Goal: Complete application form

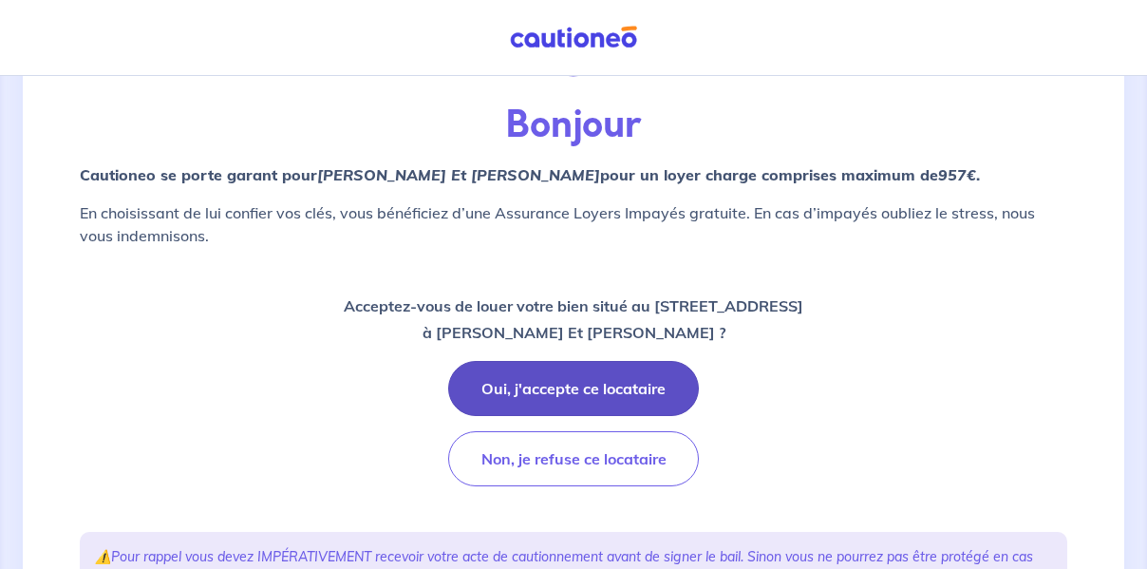
scroll to position [190, 0]
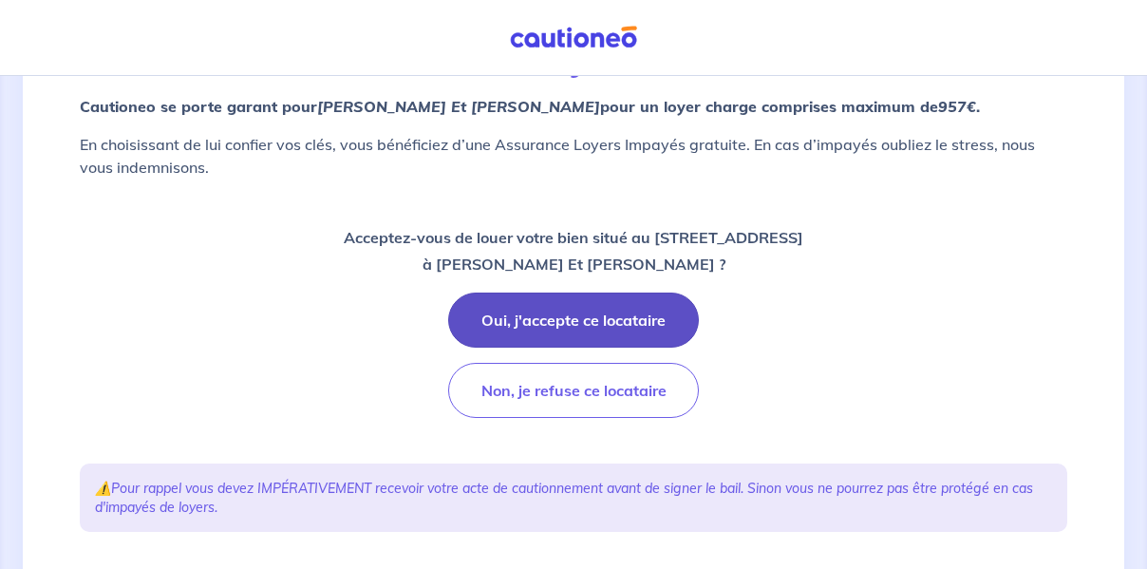
click at [533, 333] on button "Oui, j'accepte ce locataire" at bounding box center [573, 319] width 251 height 55
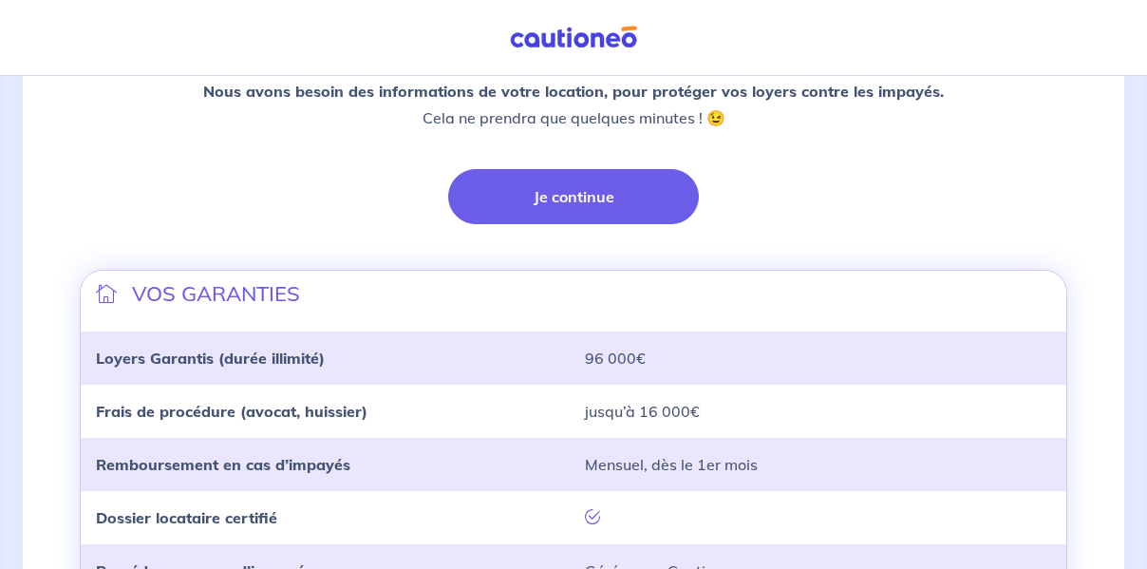
scroll to position [475, 0]
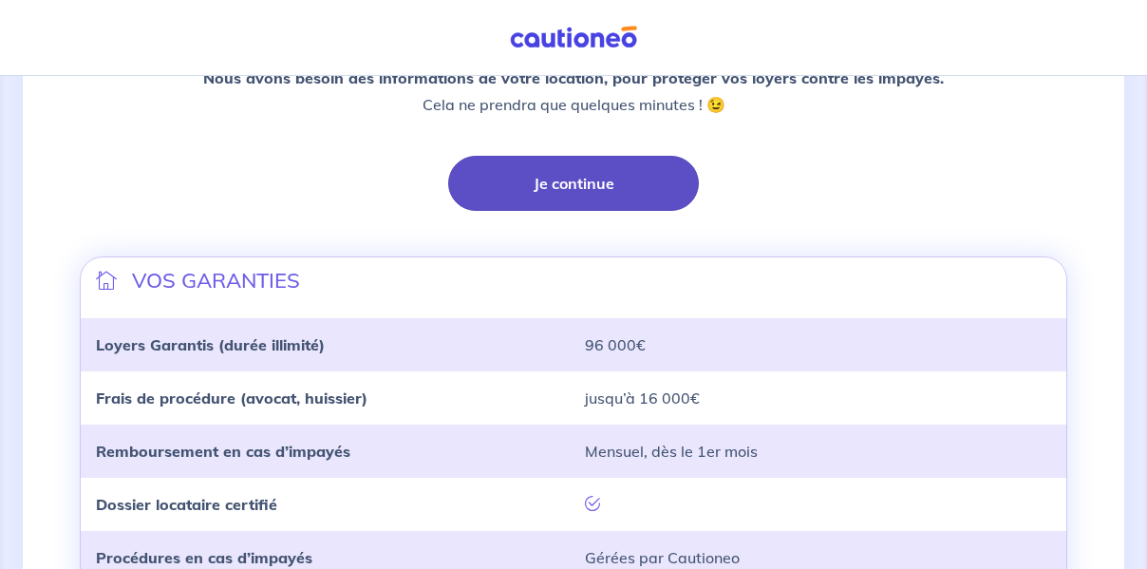
click at [584, 178] on button "Je continue" at bounding box center [573, 183] width 251 height 55
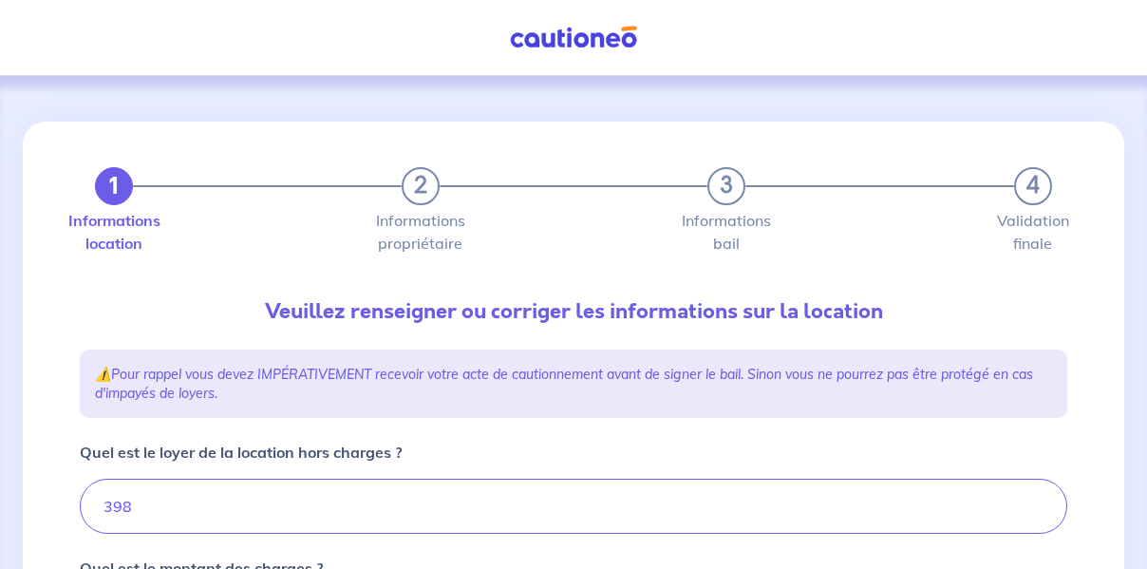
type input "498"
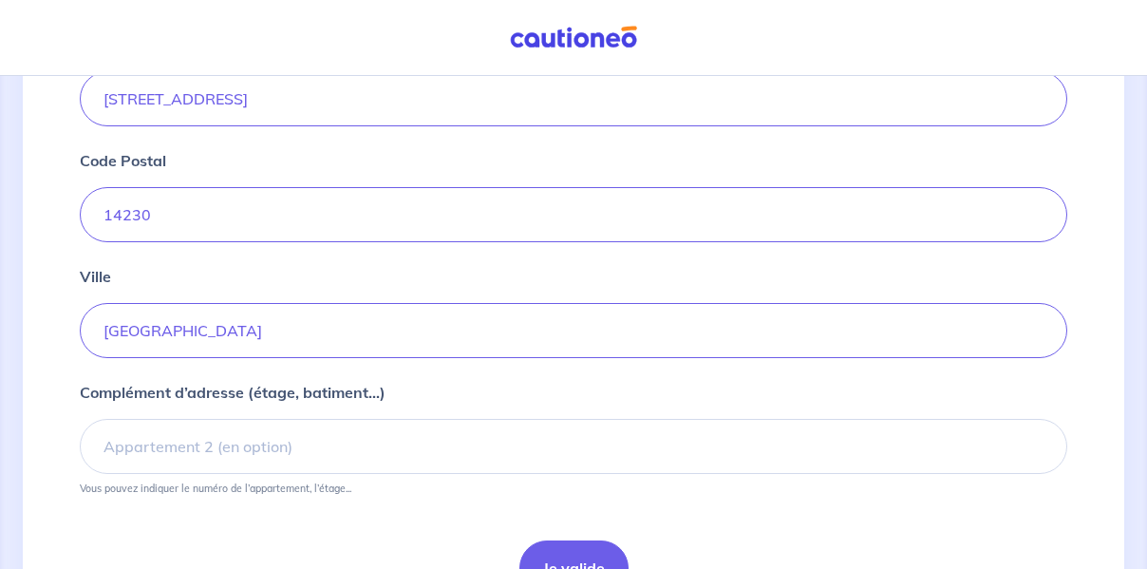
scroll to position [886, 0]
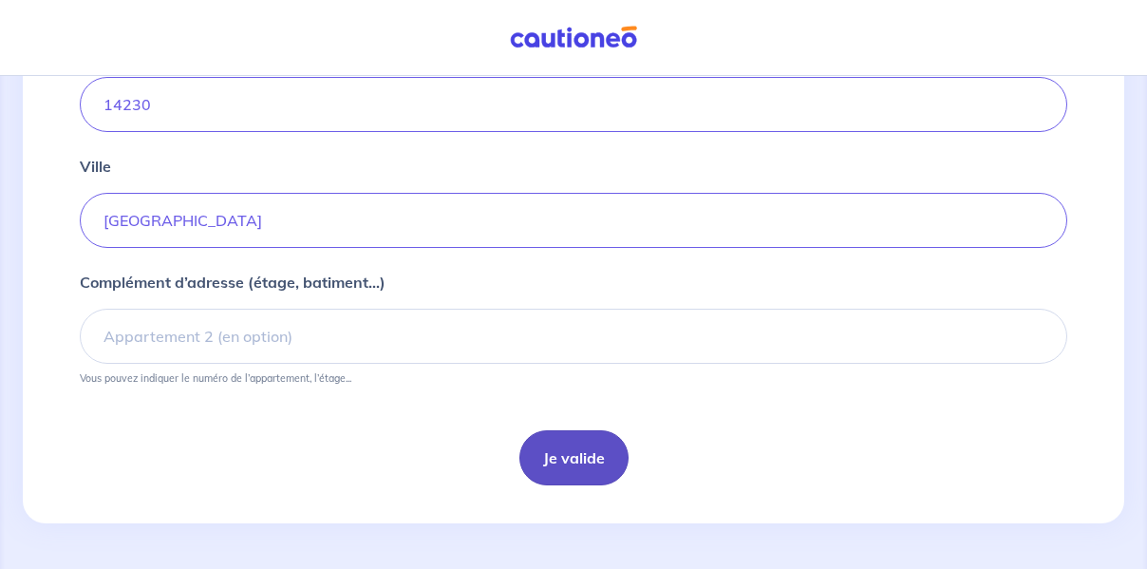
click at [572, 461] on button "Je valide" at bounding box center [573, 457] width 109 height 55
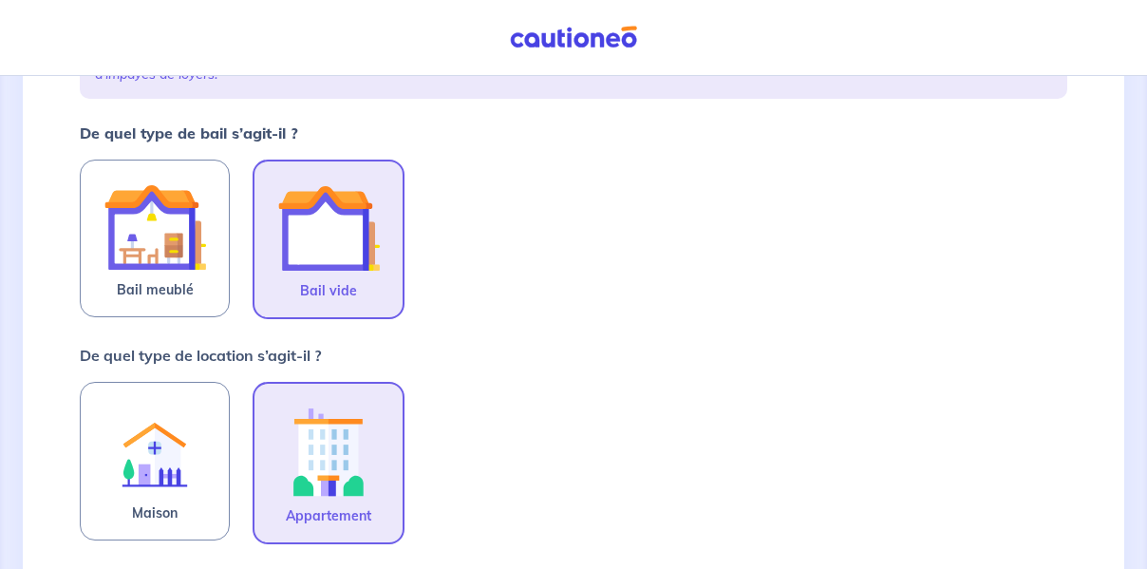
scroll to position [380, 0]
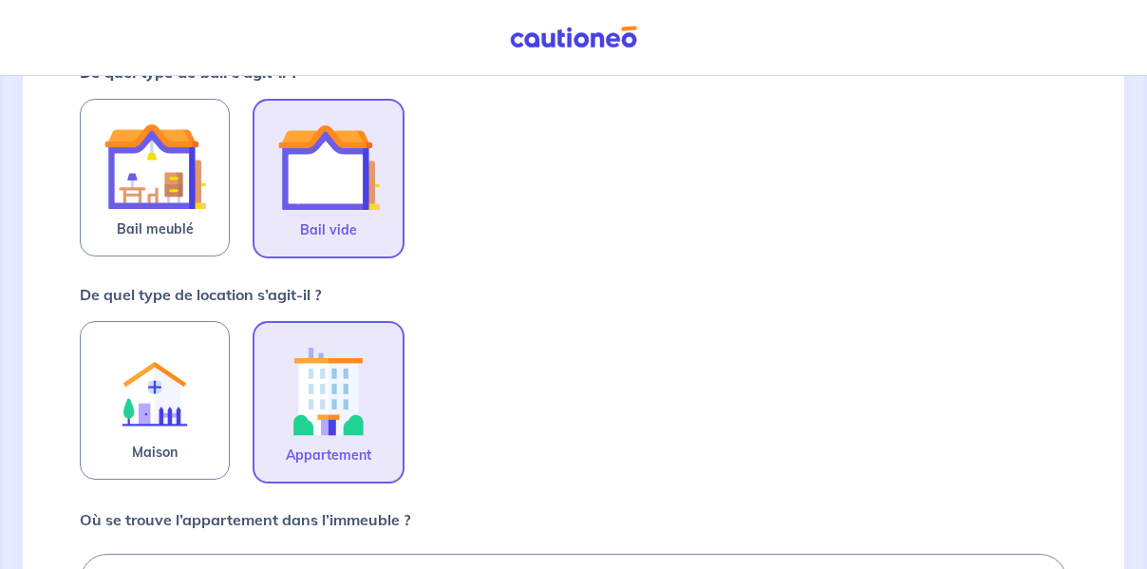
click at [323, 170] on img at bounding box center [328, 167] width 103 height 103
click at [0, 0] on input "Bail vide" at bounding box center [0, 0] width 0 height 0
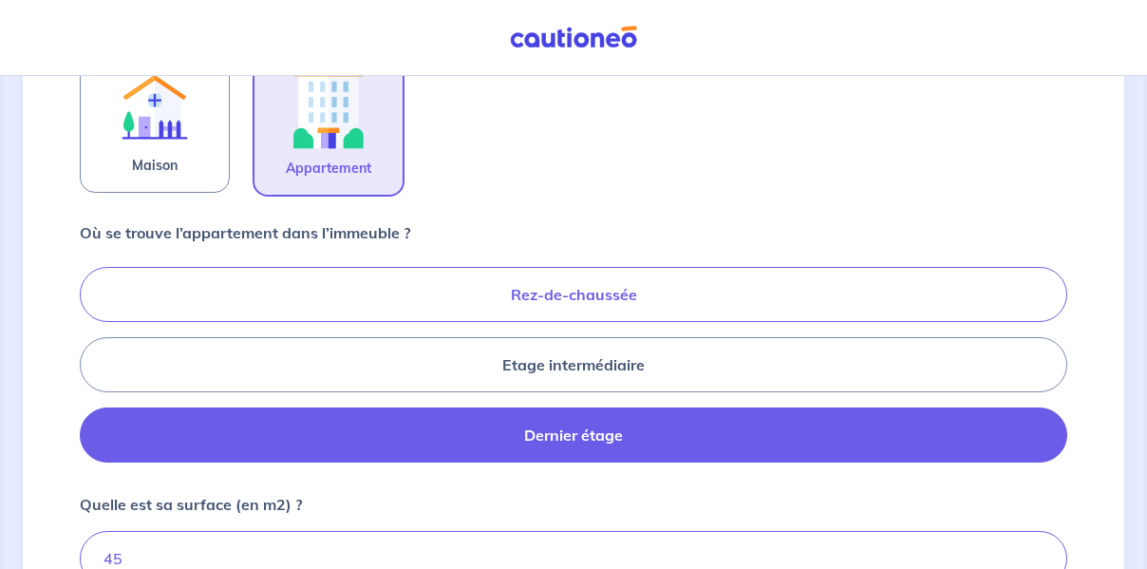
scroll to position [760, 0]
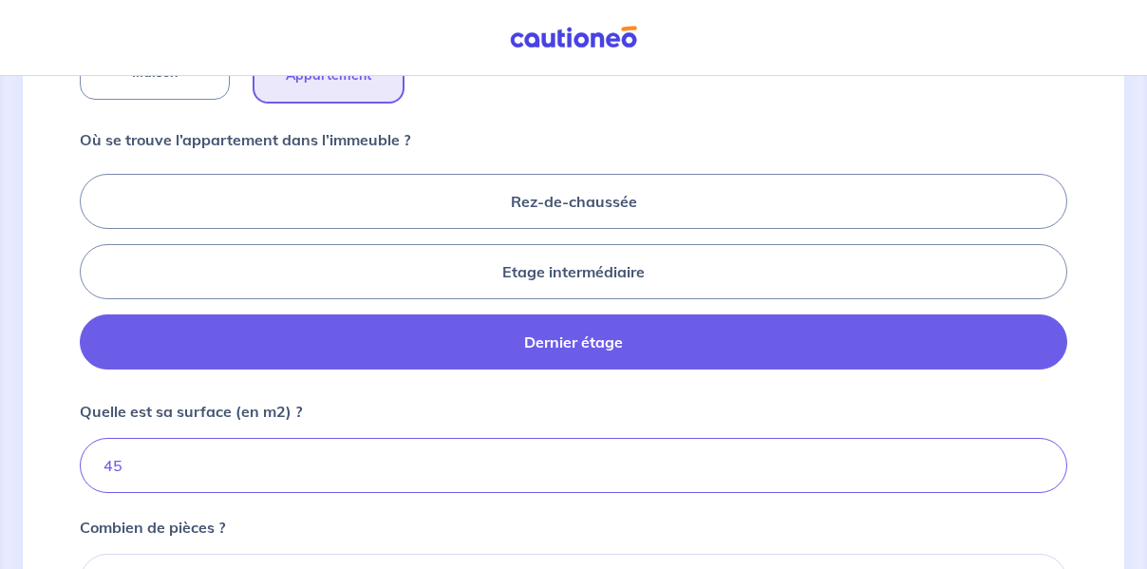
click at [583, 346] on label "Dernier étage" at bounding box center [573, 341] width 987 height 55
click at [92, 277] on input "Dernier étage" at bounding box center [86, 271] width 12 height 12
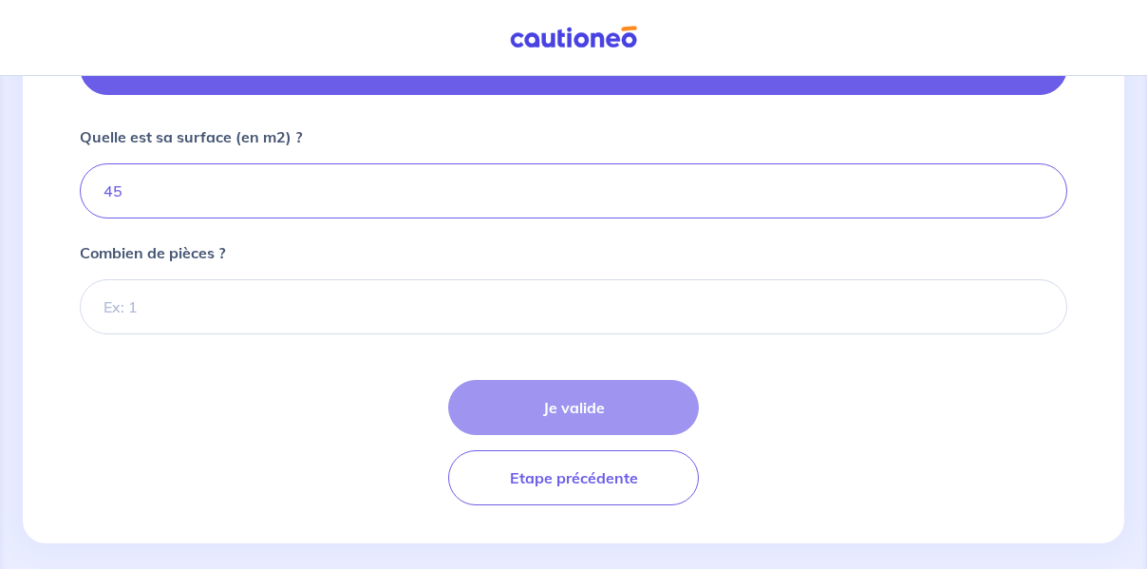
scroll to position [1054, 0]
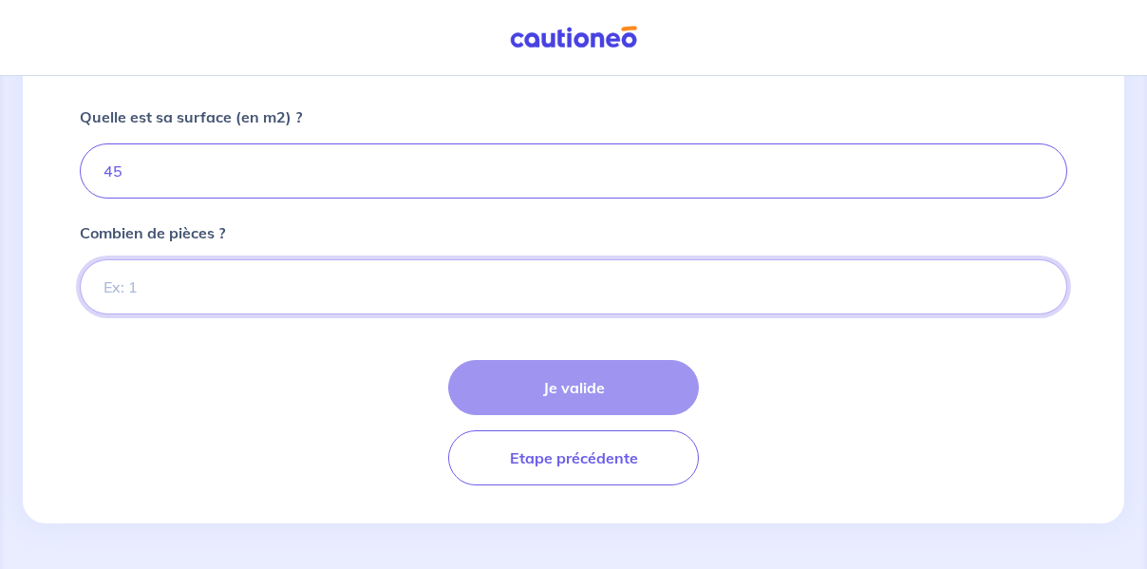
click at [151, 287] on input "Combien de pièces ?" at bounding box center [573, 286] width 987 height 55
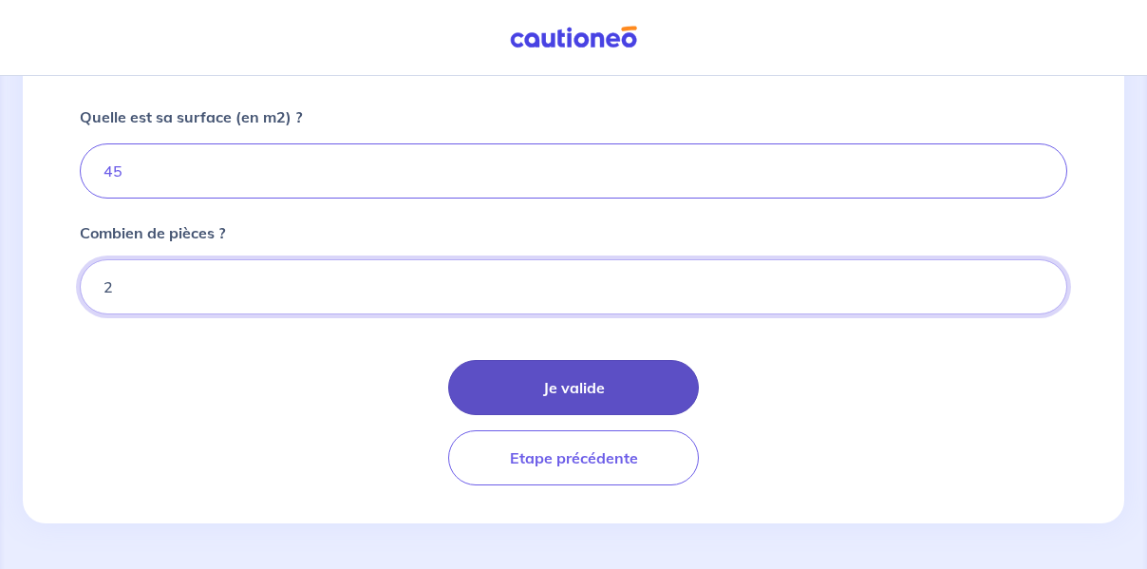
type input "2"
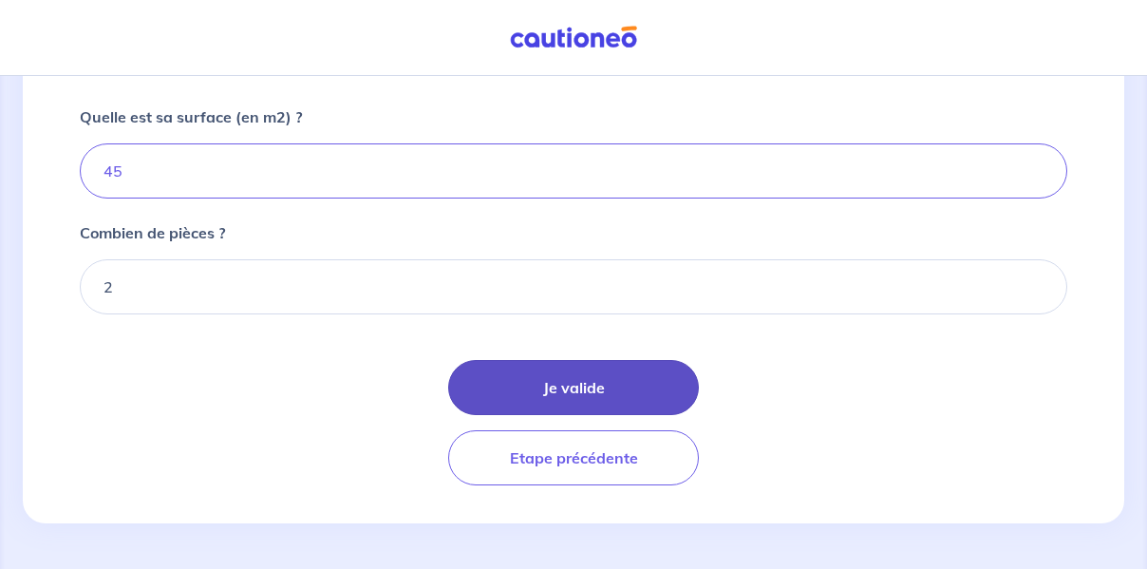
click at [577, 386] on button "Je valide" at bounding box center [573, 387] width 251 height 55
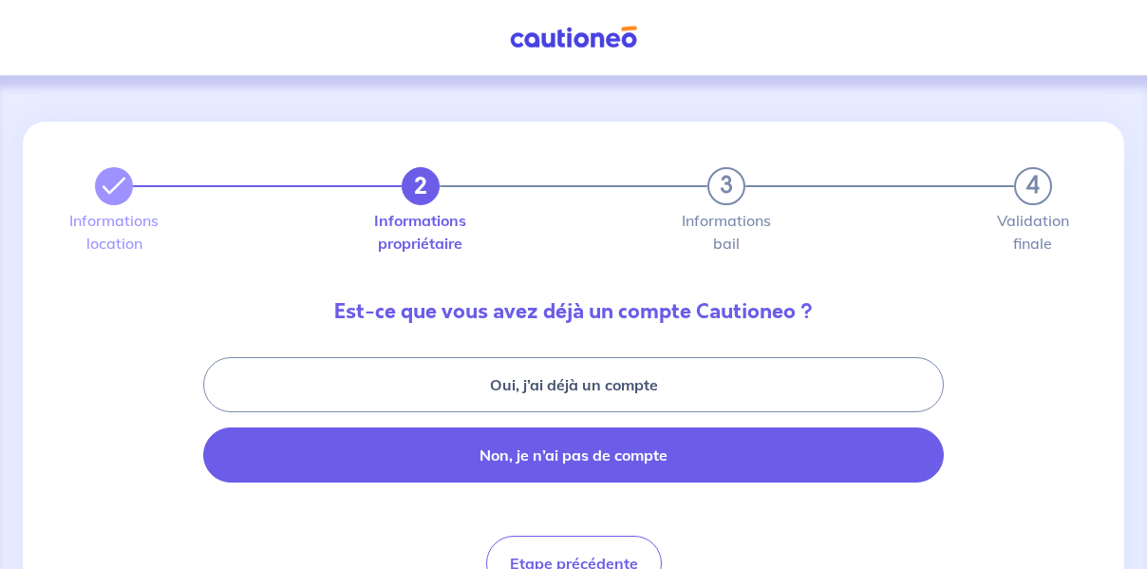
click at [558, 467] on button "Non, je n’ai pas de compte" at bounding box center [573, 454] width 741 height 55
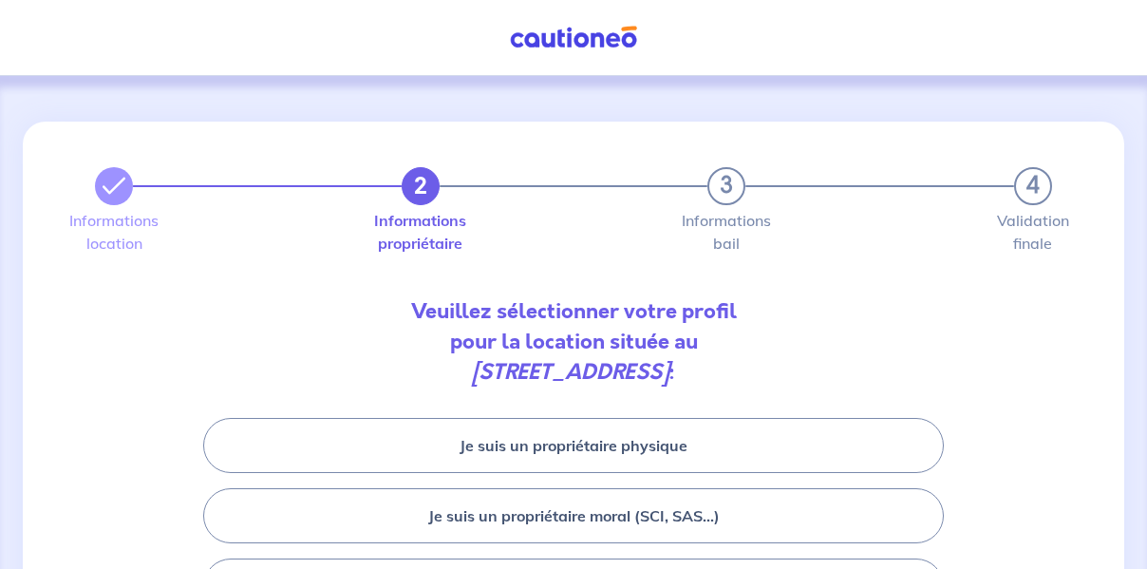
scroll to position [95, 0]
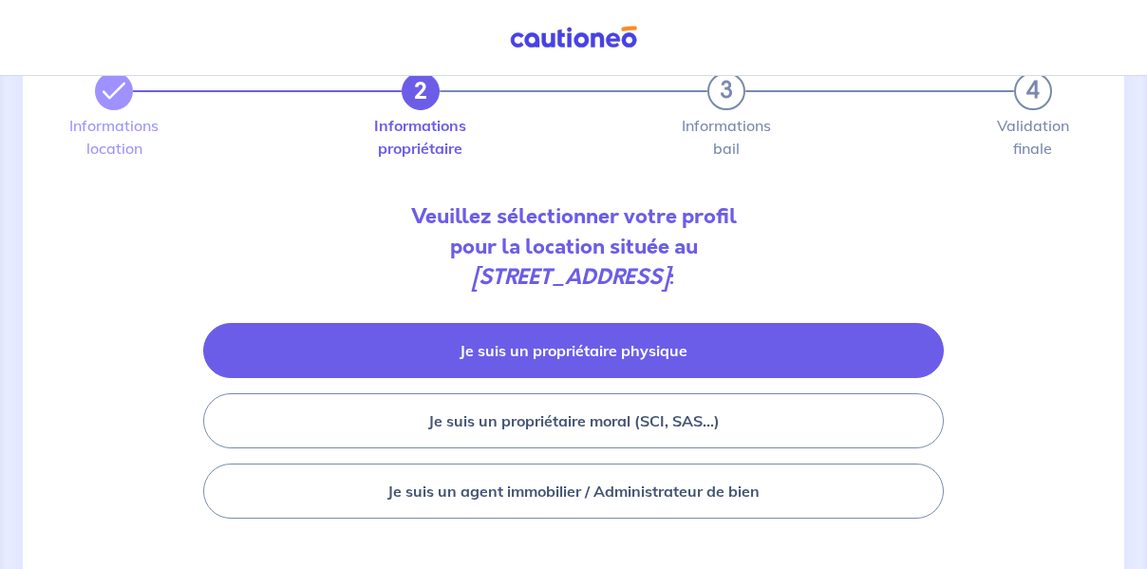
click at [578, 355] on button "Je suis un propriétaire physique" at bounding box center [573, 350] width 741 height 55
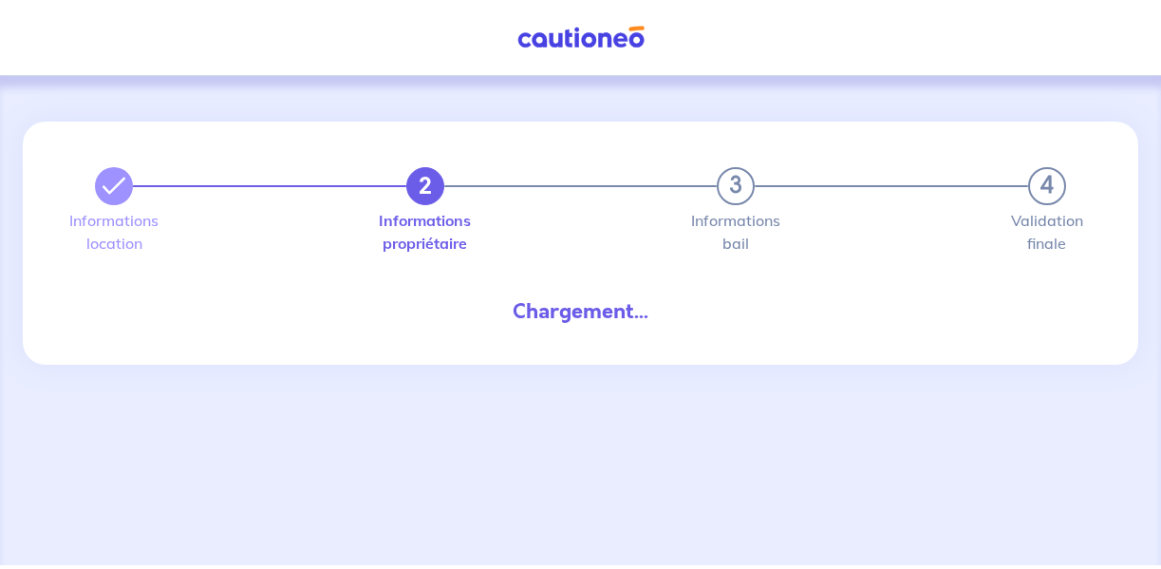
select select "FR"
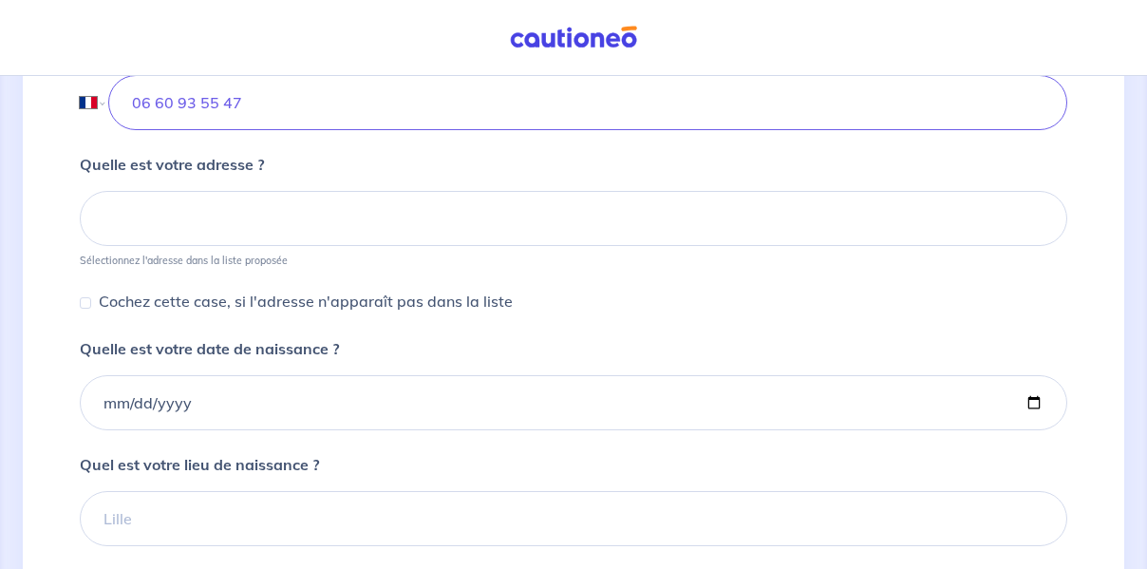
scroll to position [949, 0]
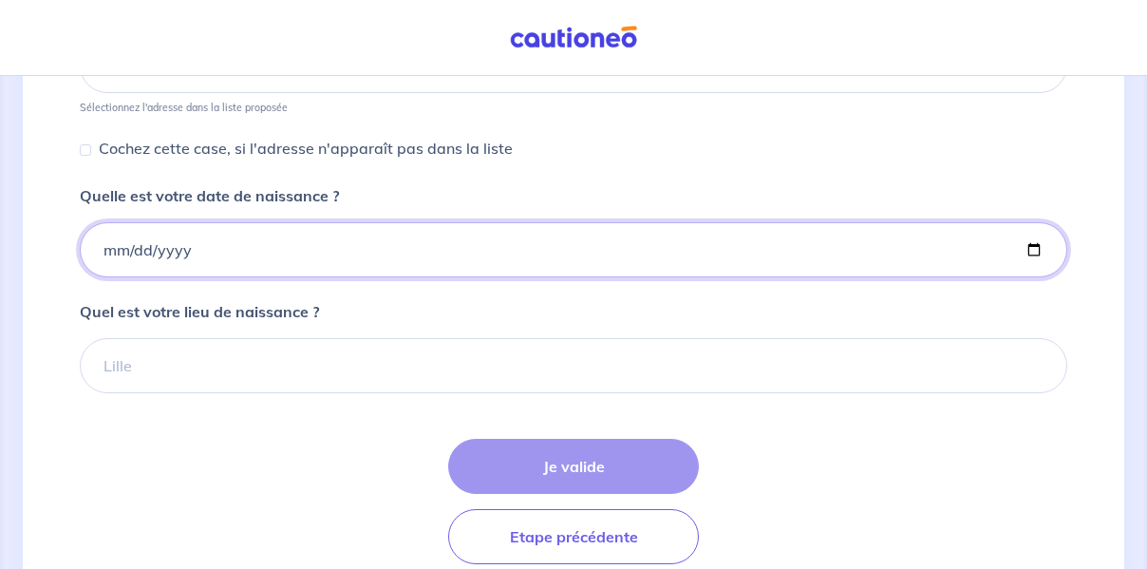
click at [162, 251] on input "Quelle est votre date de naissance ?" at bounding box center [573, 249] width 987 height 55
drag, startPoint x: 197, startPoint y: 246, endPoint x: 58, endPoint y: 237, distance: 138.9
click at [103, 248] on input "Quelle est votre date de naissance ?" at bounding box center [573, 249] width 987 height 55
click at [111, 253] on input "Quelle est votre date de naissance ?" at bounding box center [573, 249] width 987 height 55
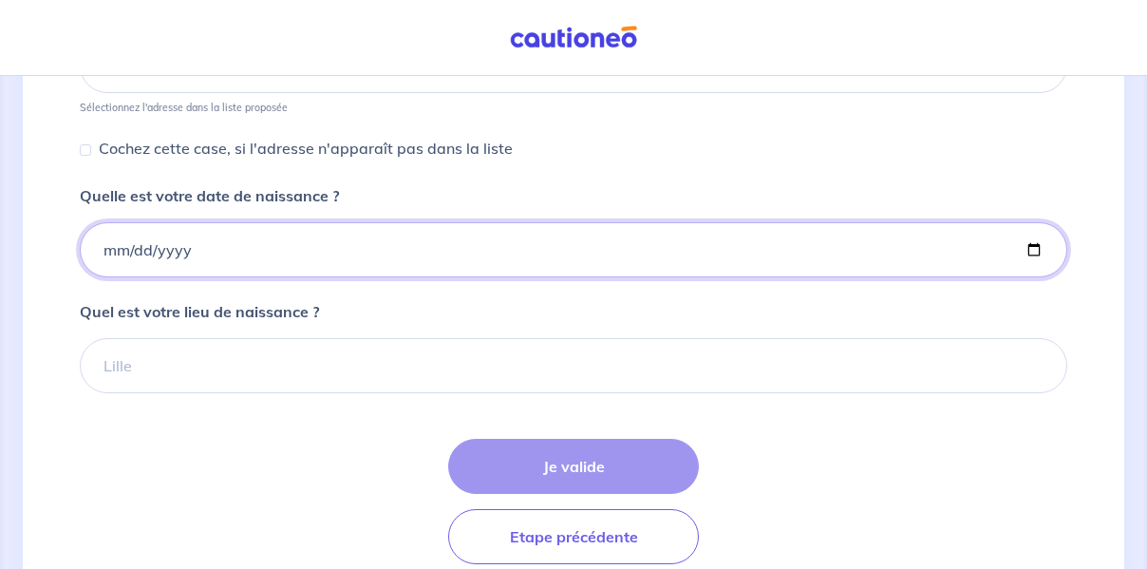
drag, startPoint x: 223, startPoint y: 248, endPoint x: 168, endPoint y: 250, distance: 55.1
click at [168, 251] on input "Quelle est votre date de naissance ?" at bounding box center [573, 249] width 987 height 55
click at [1031, 252] on input "Quelle est votre date de naissance ?" at bounding box center [573, 249] width 987 height 55
type input "[DATE]"
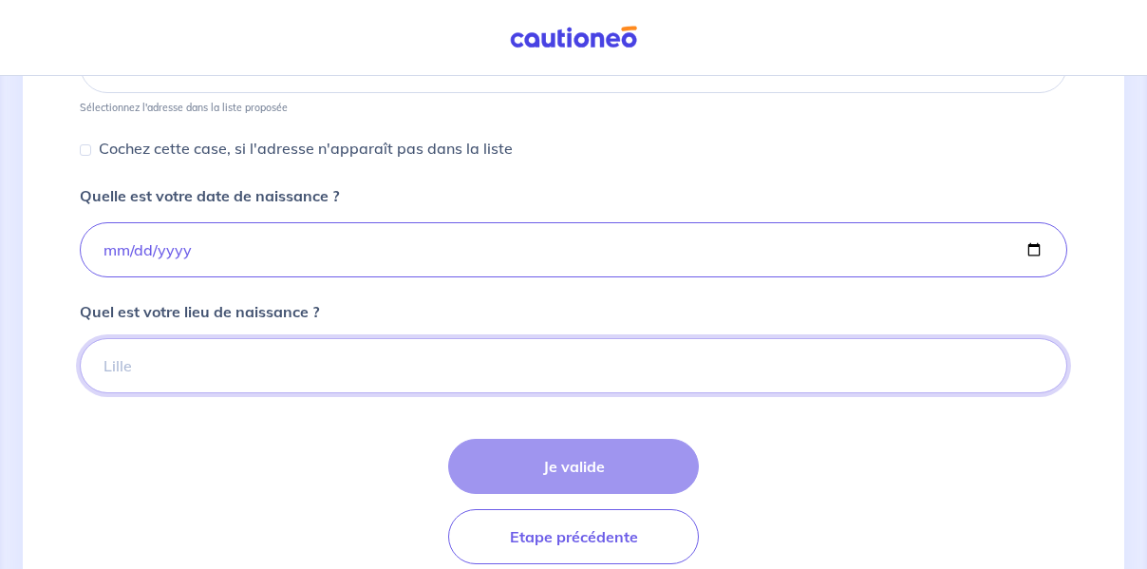
click at [117, 366] on input "Quel est votre lieu de naissance ?" at bounding box center [573, 365] width 987 height 55
click at [285, 372] on input "ST PIERRE LES ELBEUF" at bounding box center [573, 365] width 987 height 55
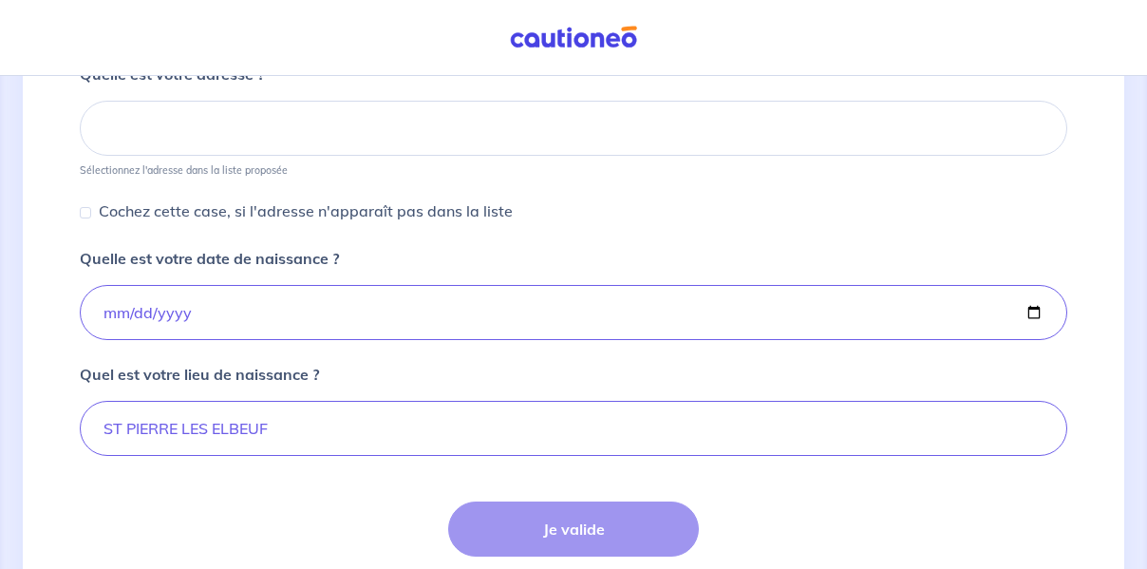
scroll to position [1028, 0]
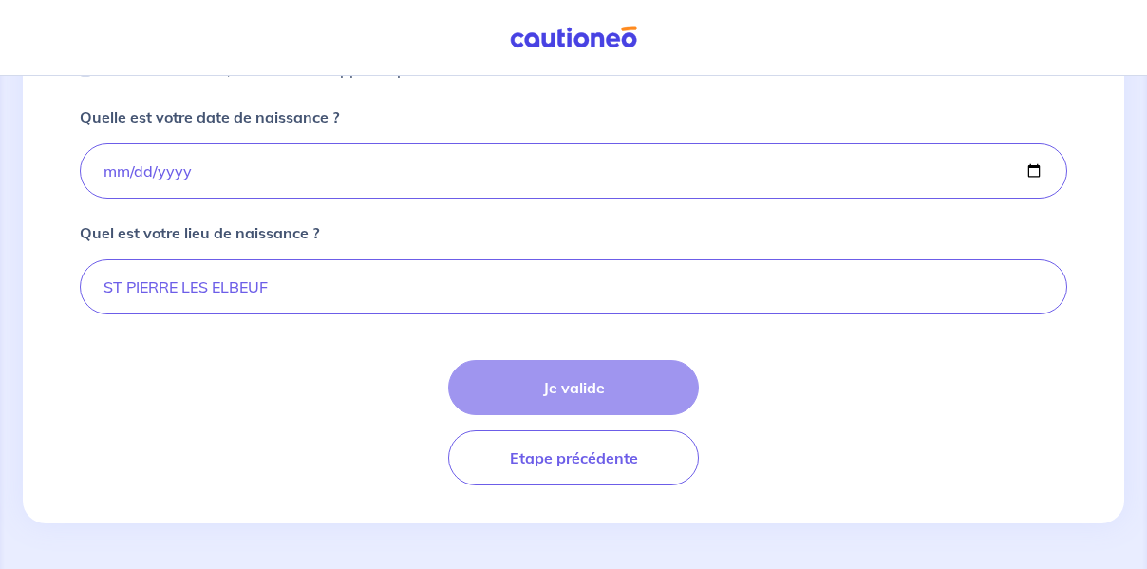
click at [607, 401] on div "Je valide Etape précédente" at bounding box center [573, 422] width 987 height 125
click at [284, 278] on input "ST PIERRE LES ELBEUF" at bounding box center [573, 286] width 987 height 55
type input "ST PIERRE LES ELBEUF 76320"
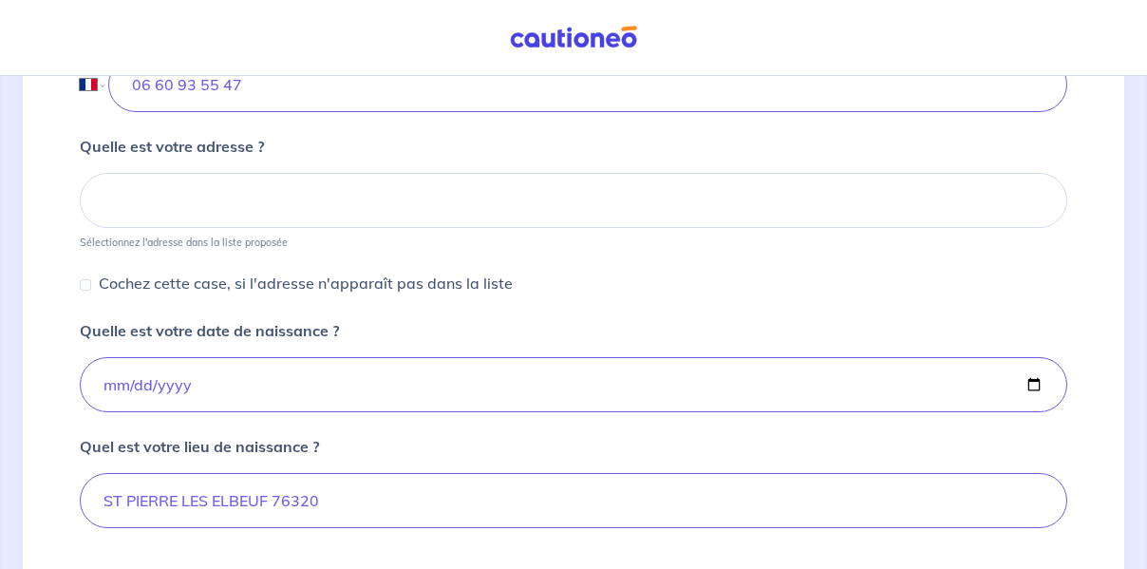
scroll to position [854, 0]
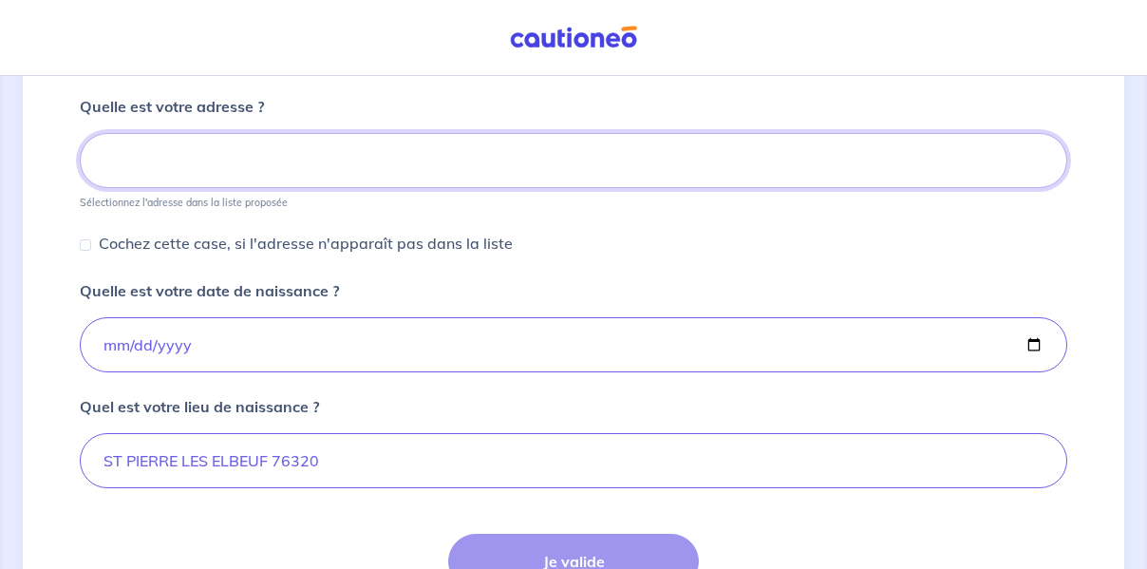
click at [163, 169] on input at bounding box center [573, 160] width 987 height 55
type input "[STREET_ADDRESS]"
type input "06 60 93 55 47"
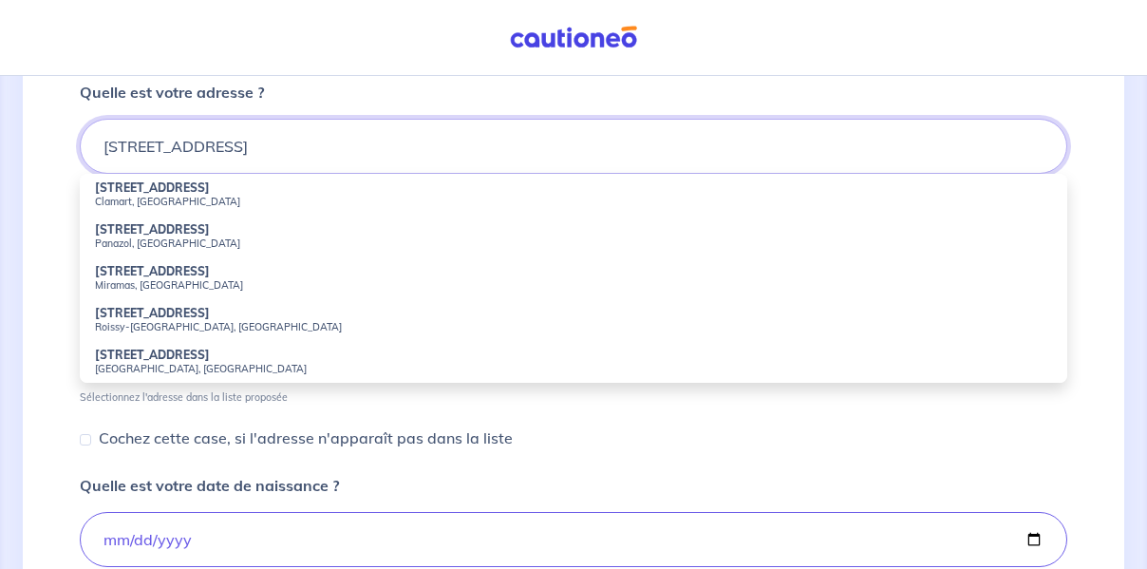
scroll to position [857, 0]
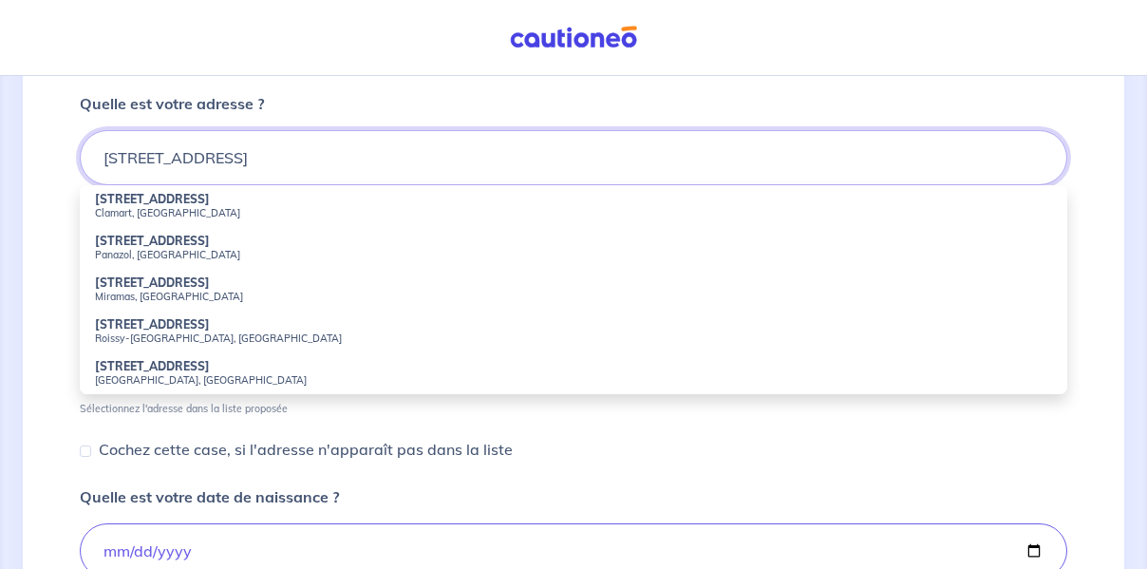
click at [293, 161] on input "[STREET_ADDRESS]" at bounding box center [573, 157] width 987 height 55
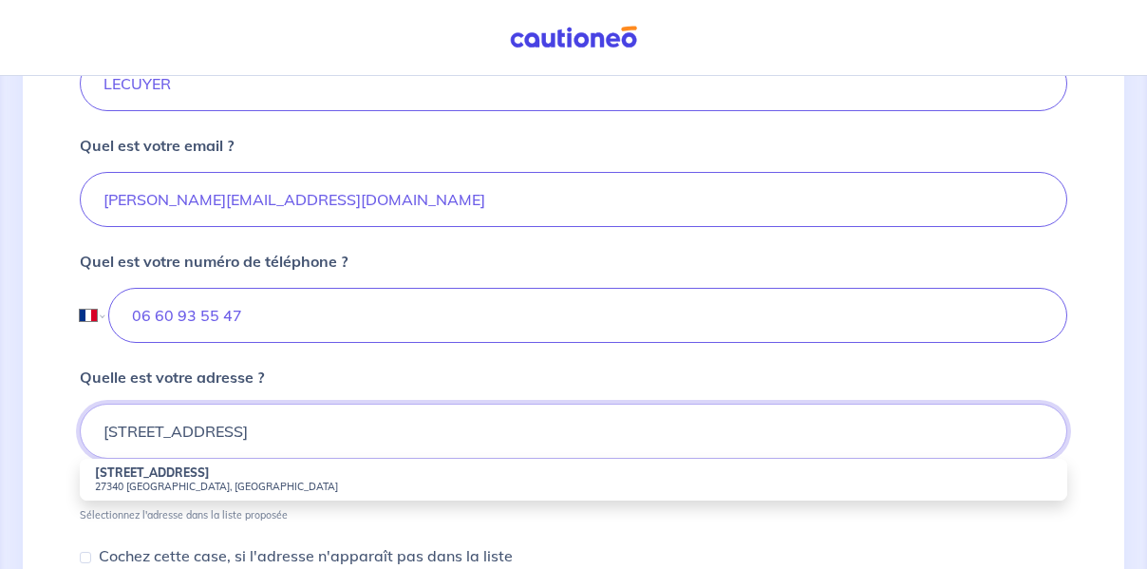
scroll to position [595, 0]
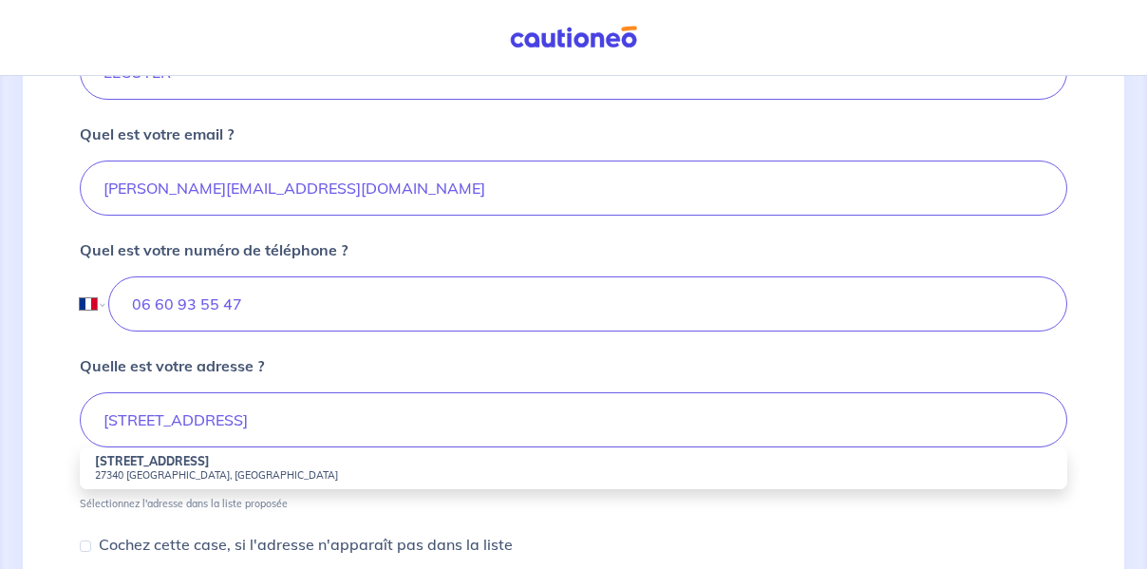
click at [161, 482] on li "[STREET_ADDRESS]" at bounding box center [573, 468] width 987 height 42
type input "[STREET_ADDRESS]"
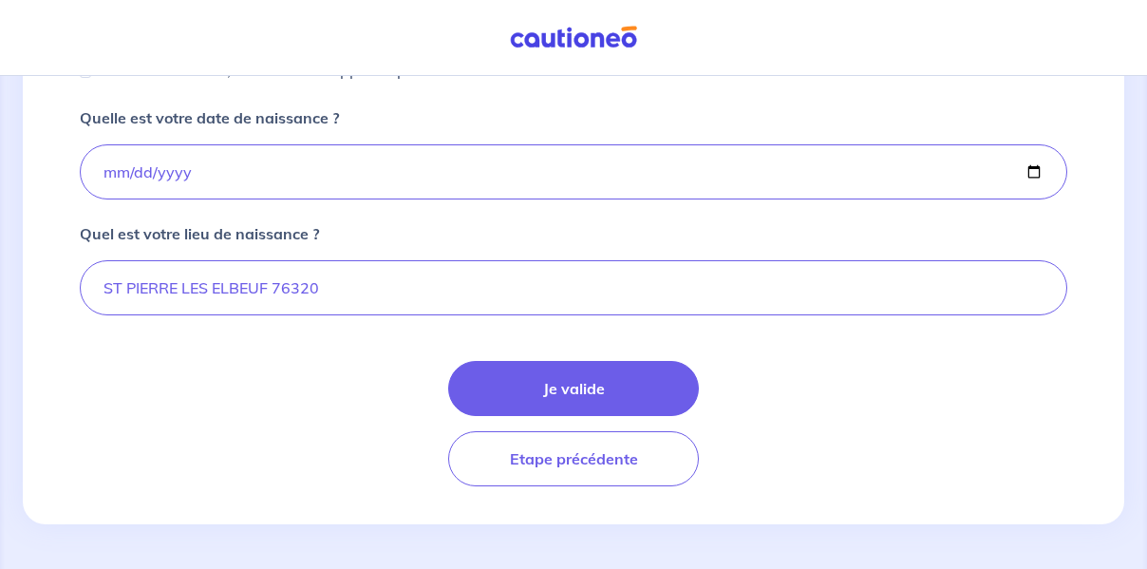
scroll to position [1144, 0]
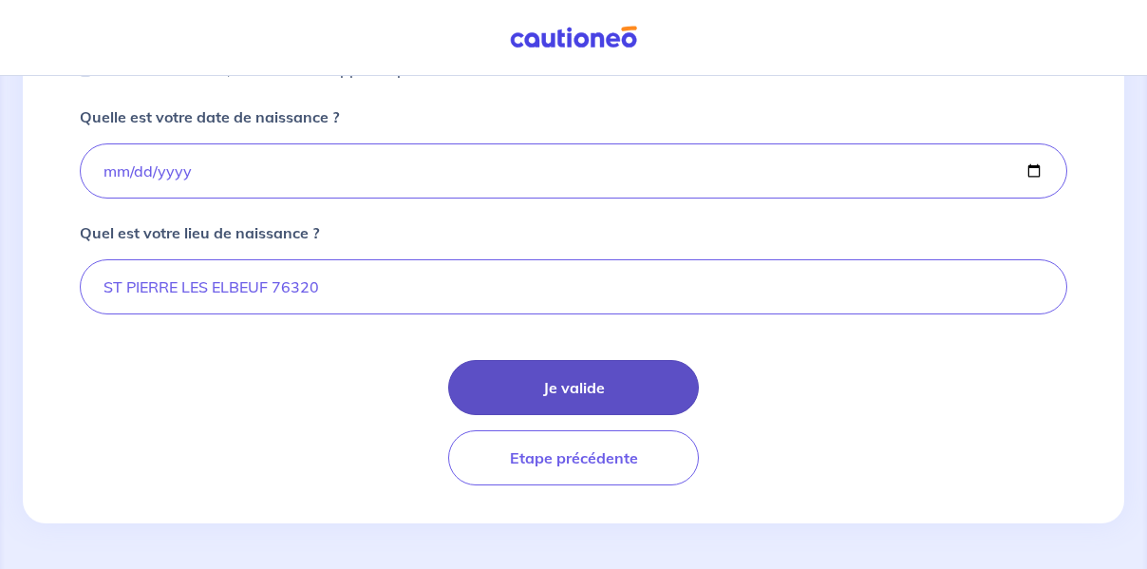
click at [586, 398] on button "Je valide" at bounding box center [573, 387] width 251 height 55
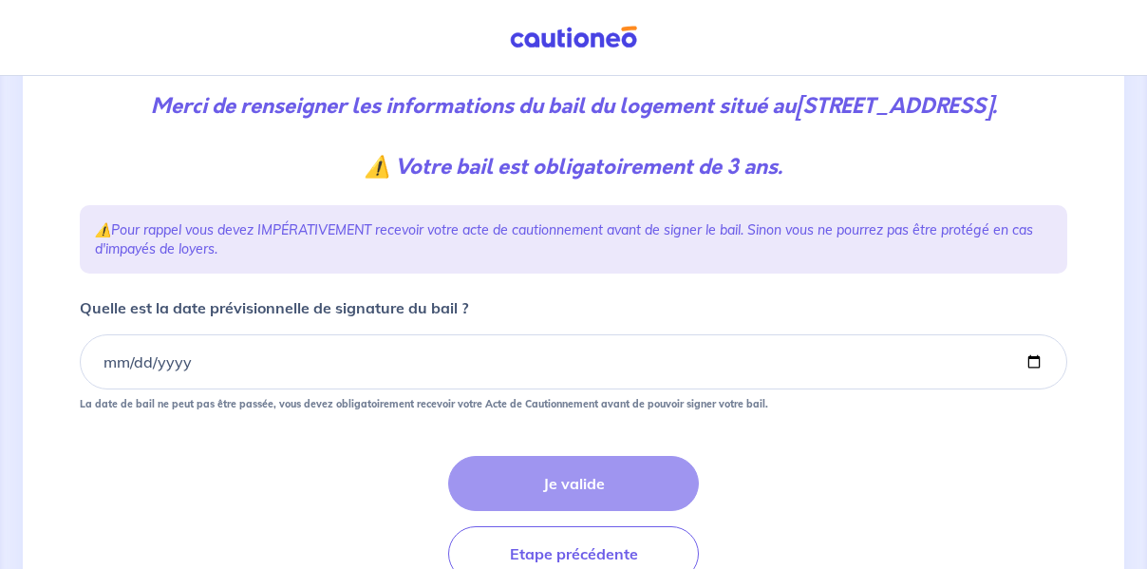
scroll to position [285, 0]
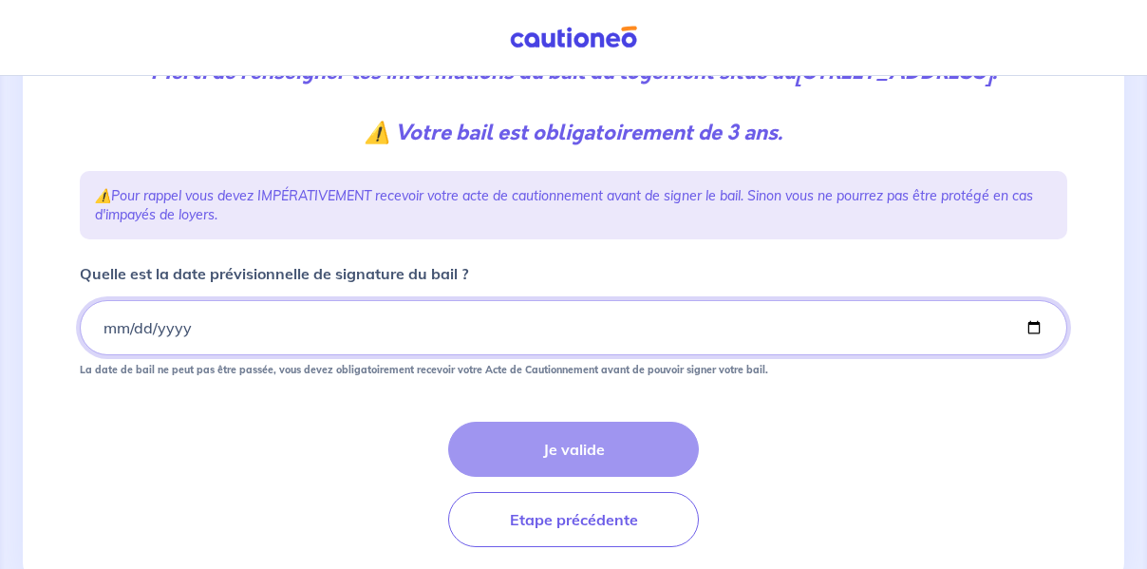
click at [131, 355] on input "Quelle est la date prévisionnelle de signature du bail ?" at bounding box center [573, 327] width 987 height 55
click at [1037, 355] on input "Quelle est la date prévisionnelle de signature du bail ?" at bounding box center [573, 327] width 987 height 55
click at [113, 355] on input "Quelle est la date prévisionnelle de signature du bail ?" at bounding box center [573, 327] width 987 height 55
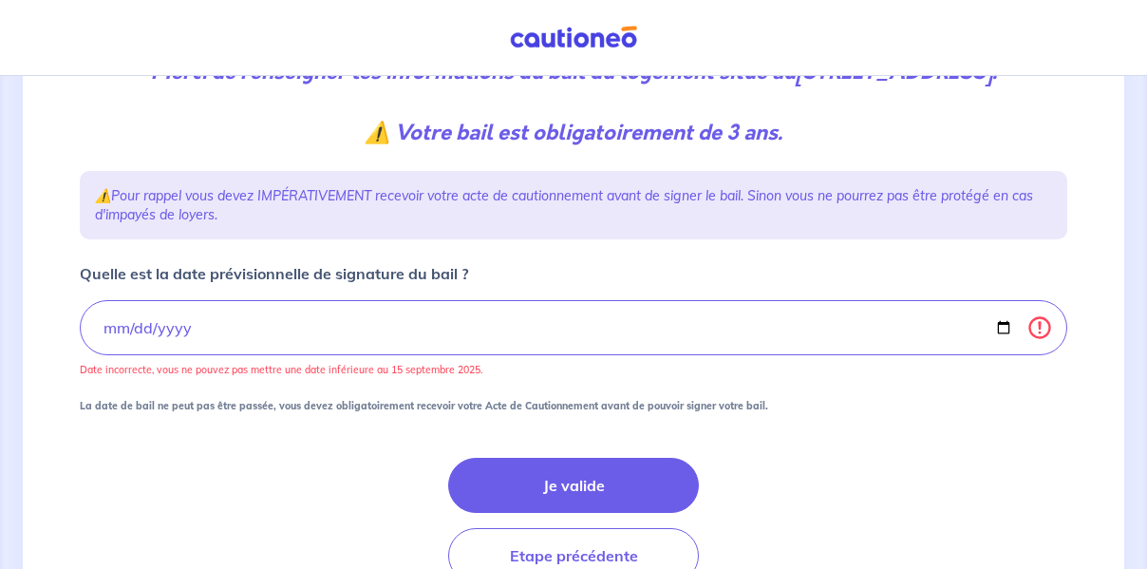
click at [494, 288] on div "3 4 Informations location Informations propriétaire Informations bail Validatio…" at bounding box center [573, 221] width 1010 height 769
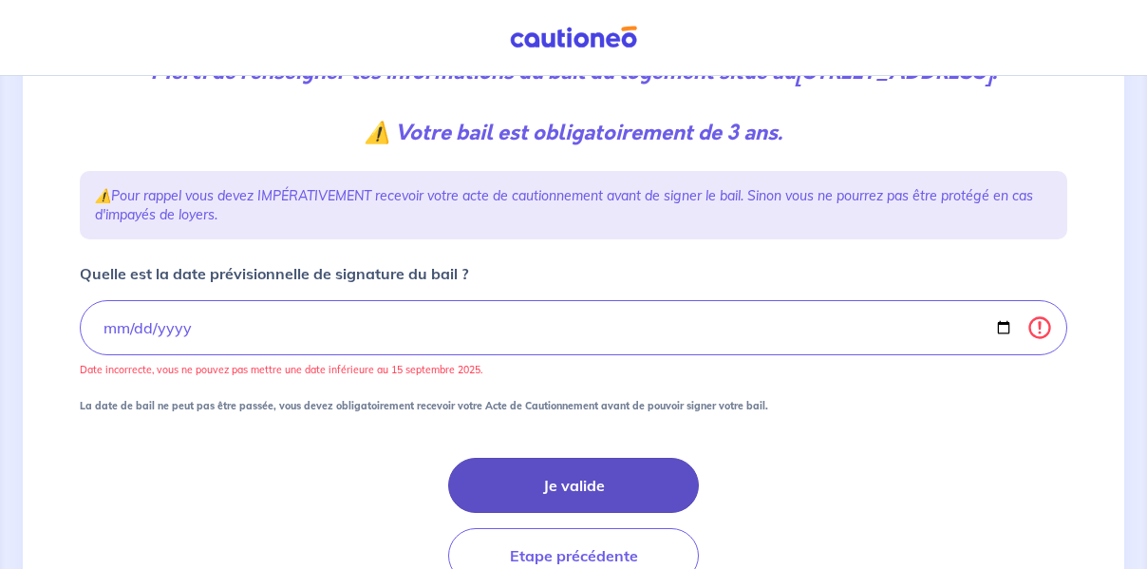
click at [561, 505] on button "Je valide" at bounding box center [573, 485] width 251 height 55
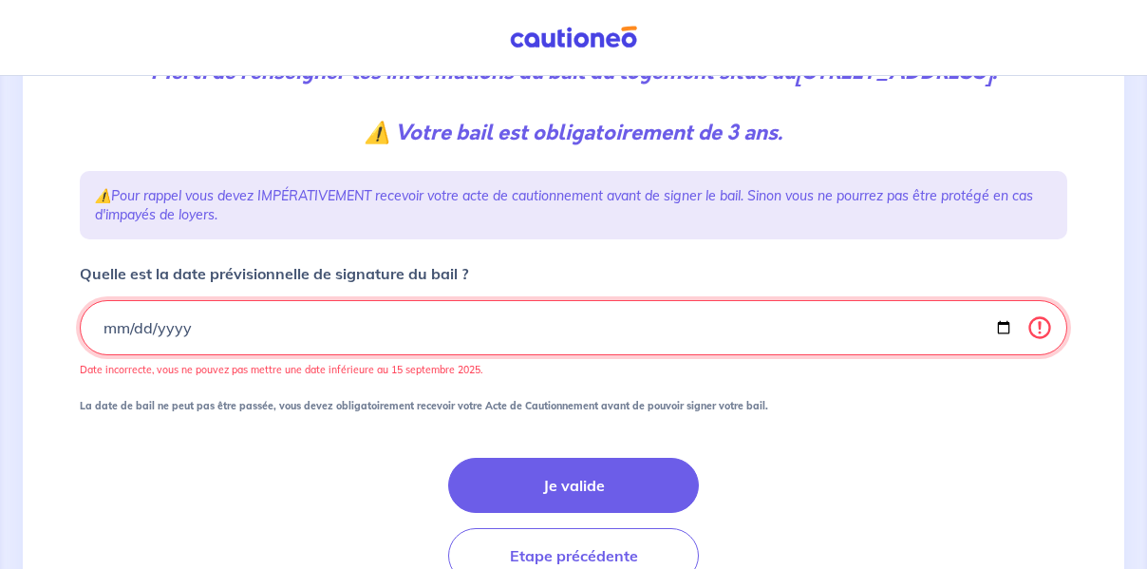
click at [121, 353] on input "[DATE]" at bounding box center [573, 327] width 987 height 55
type input "[DATE]"
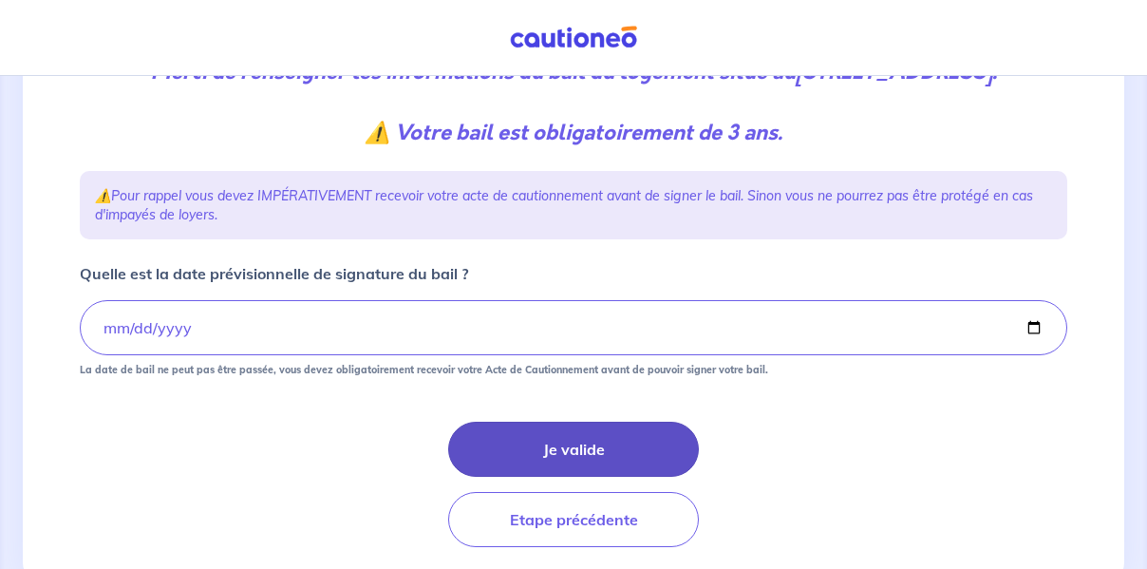
click at [591, 474] on button "Je valide" at bounding box center [573, 449] width 251 height 55
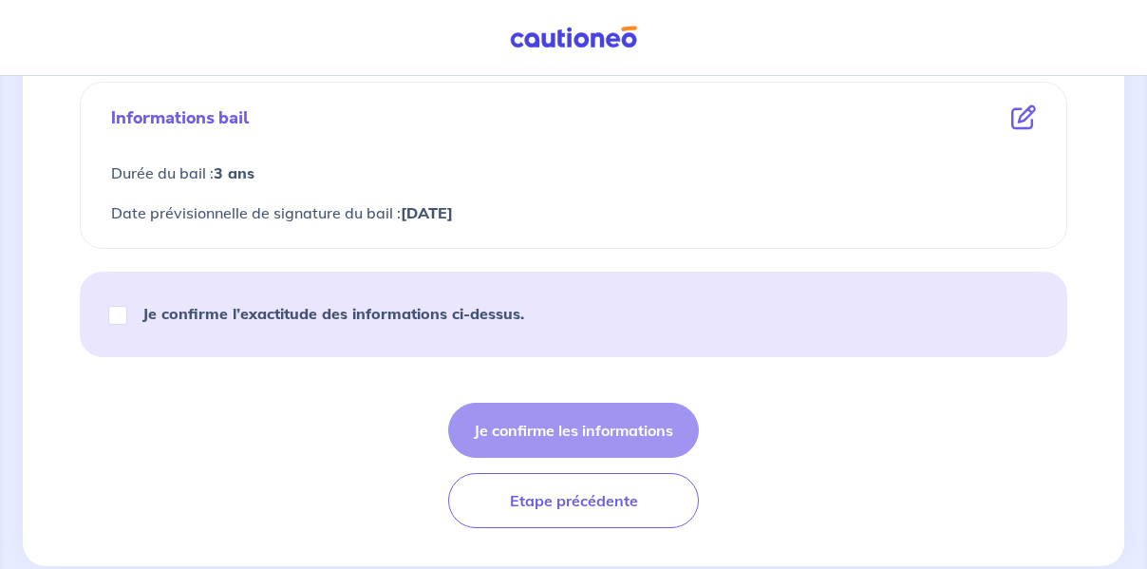
scroll to position [1100, 0]
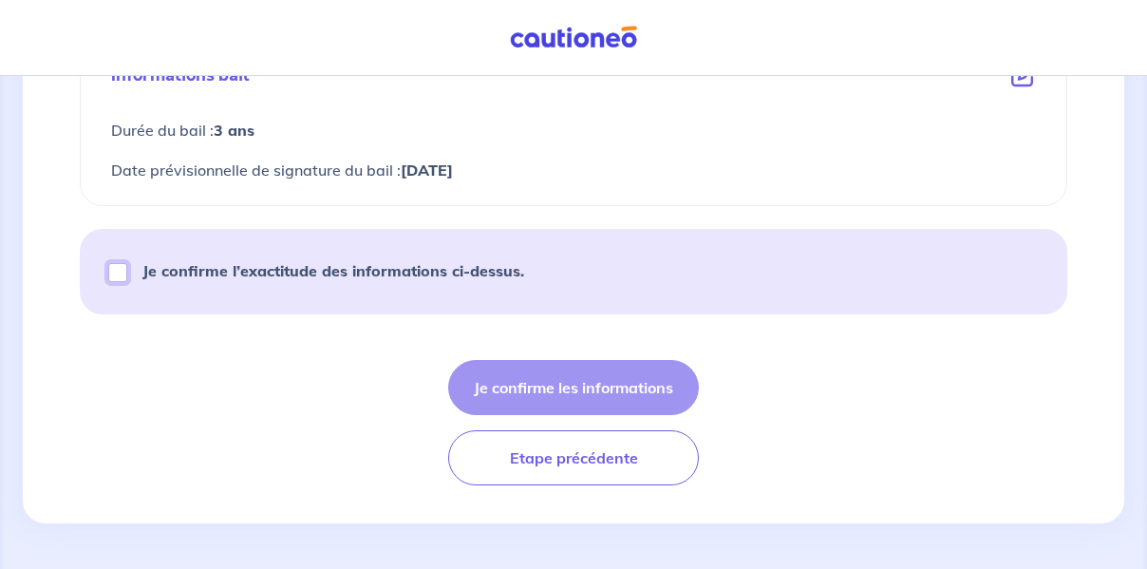
click at [122, 265] on input "Je confirme l’exactitude des informations ci-dessus." at bounding box center [117, 272] width 19 height 19
checkbox input "true"
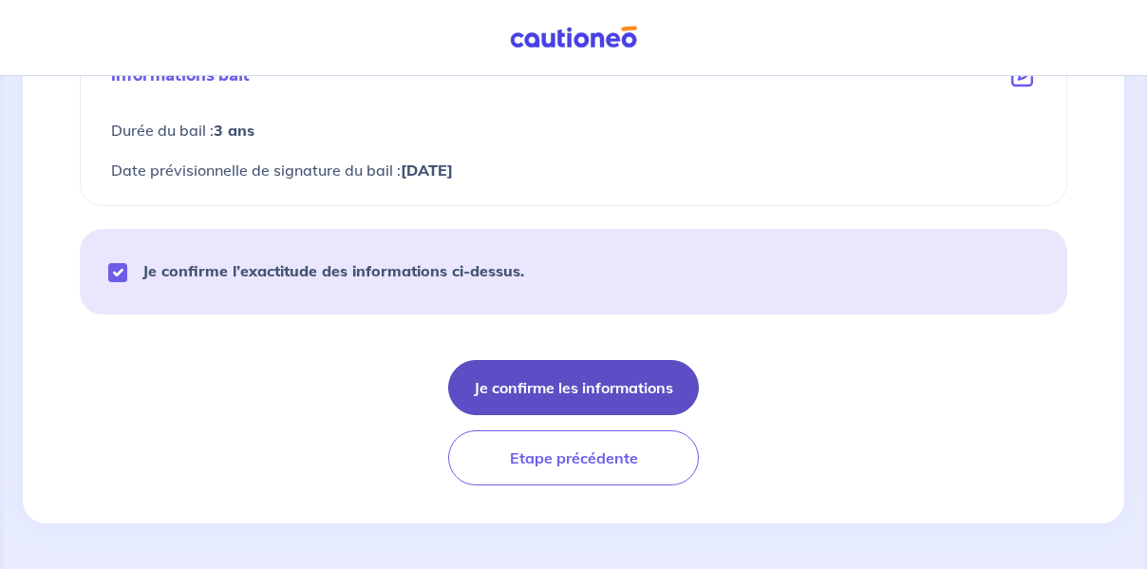
click at [549, 385] on button "Je confirme les informations" at bounding box center [573, 387] width 251 height 55
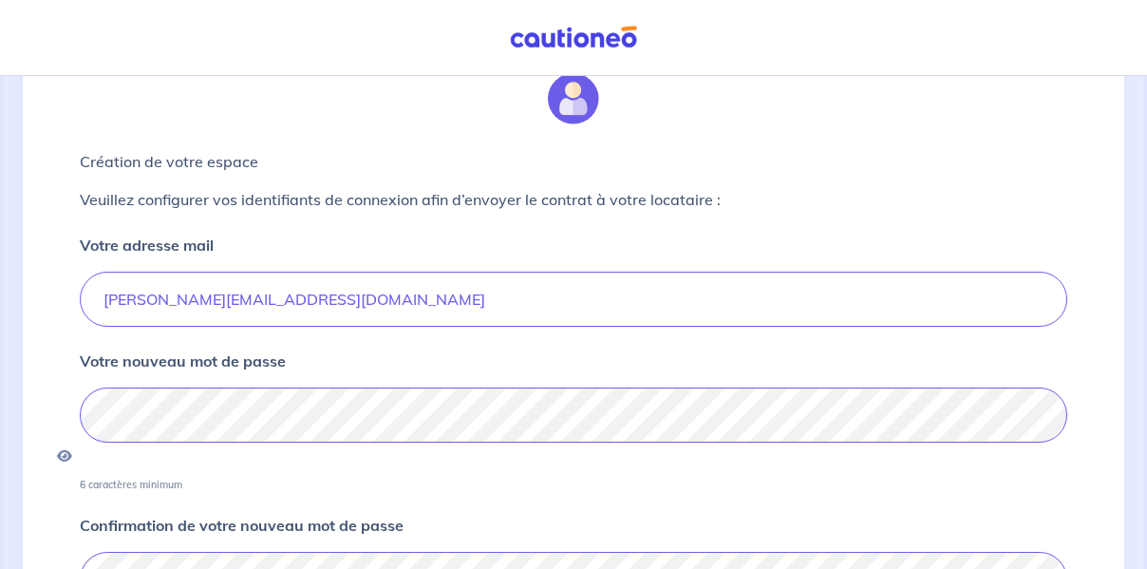
scroll to position [190, 0]
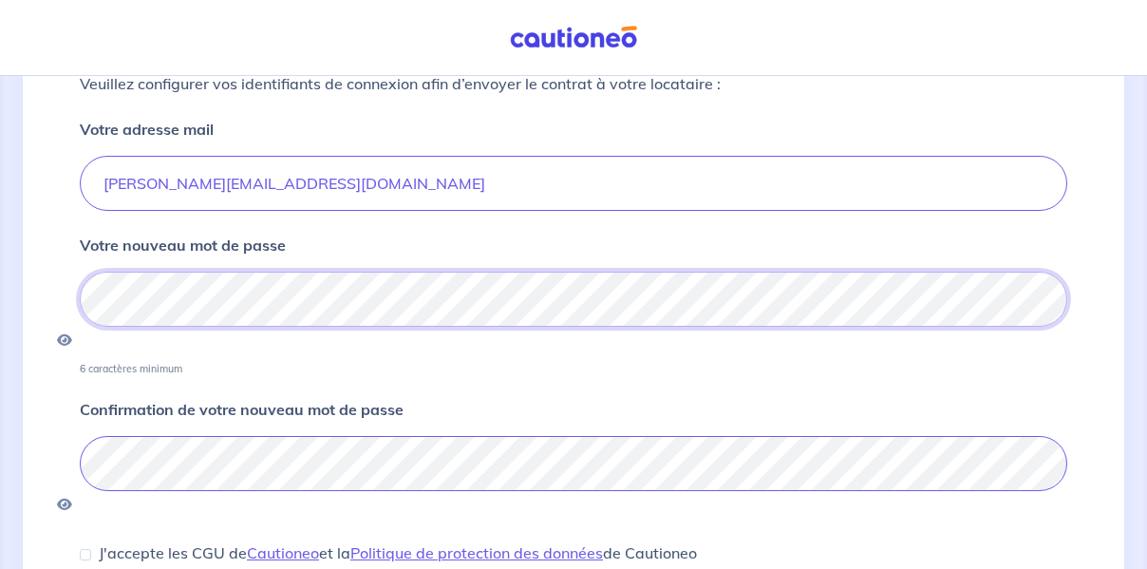
click at [48, 316] on div "Création de votre espace Veuillez configurer vos identifiants de connexion afin…" at bounding box center [573, 342] width 1101 height 820
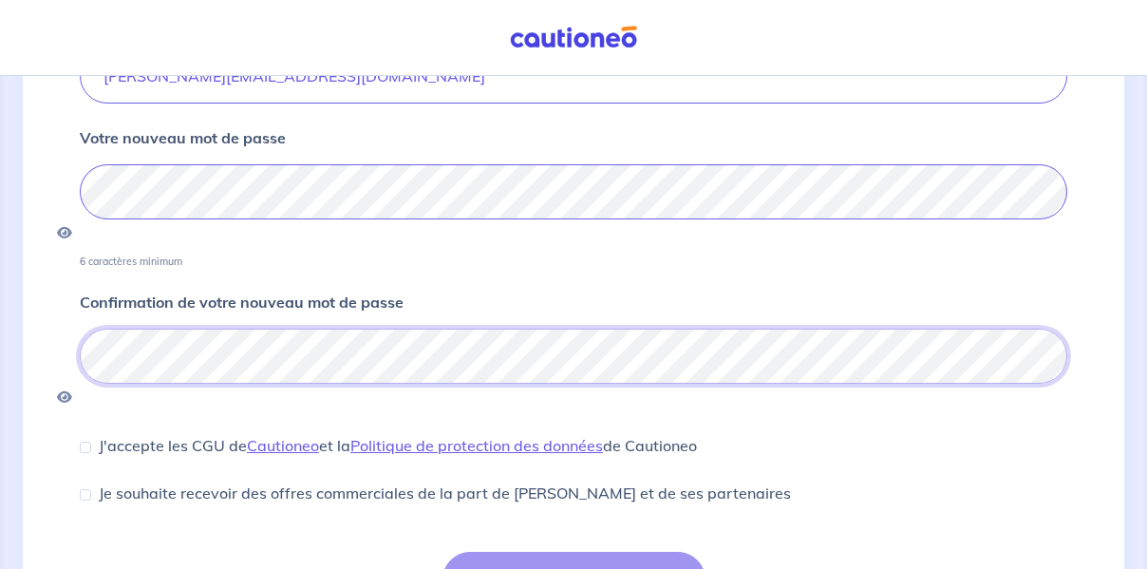
scroll to position [364, 0]
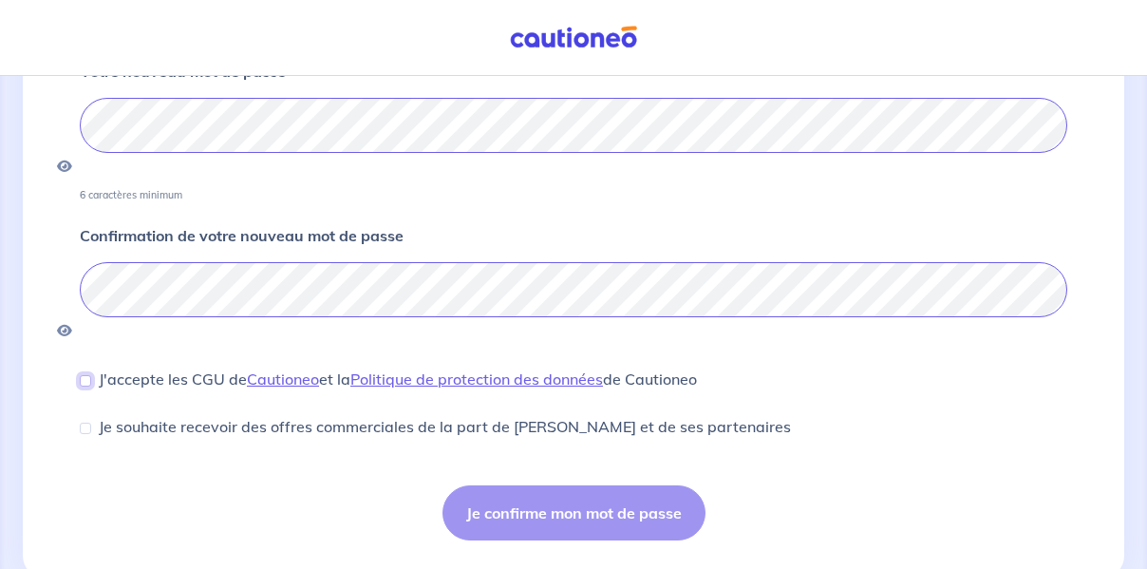
click at [84, 375] on input "J'accepte les CGU de [PERSON_NAME] et la Politique de protection des données de…" at bounding box center [85, 380] width 11 height 11
checkbox input "true"
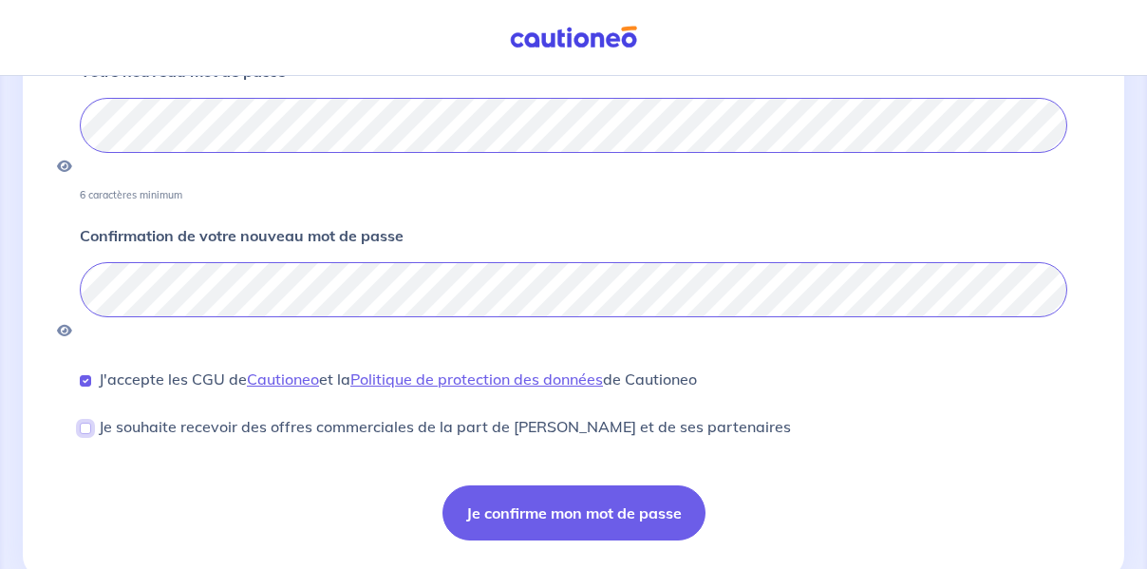
click at [81, 422] on input "Je souhaite recevoir des offres commerciales de la part de [PERSON_NAME] et de …" at bounding box center [85, 427] width 11 height 11
checkbox input "true"
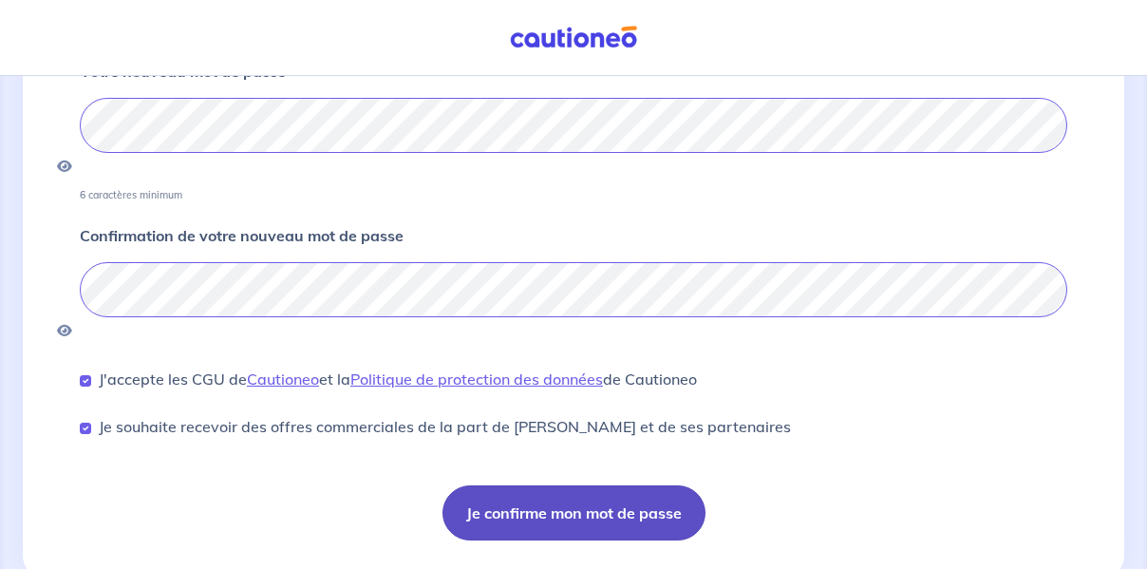
click at [548, 485] on button "Je confirme mon mot de passe" at bounding box center [573, 512] width 263 height 55
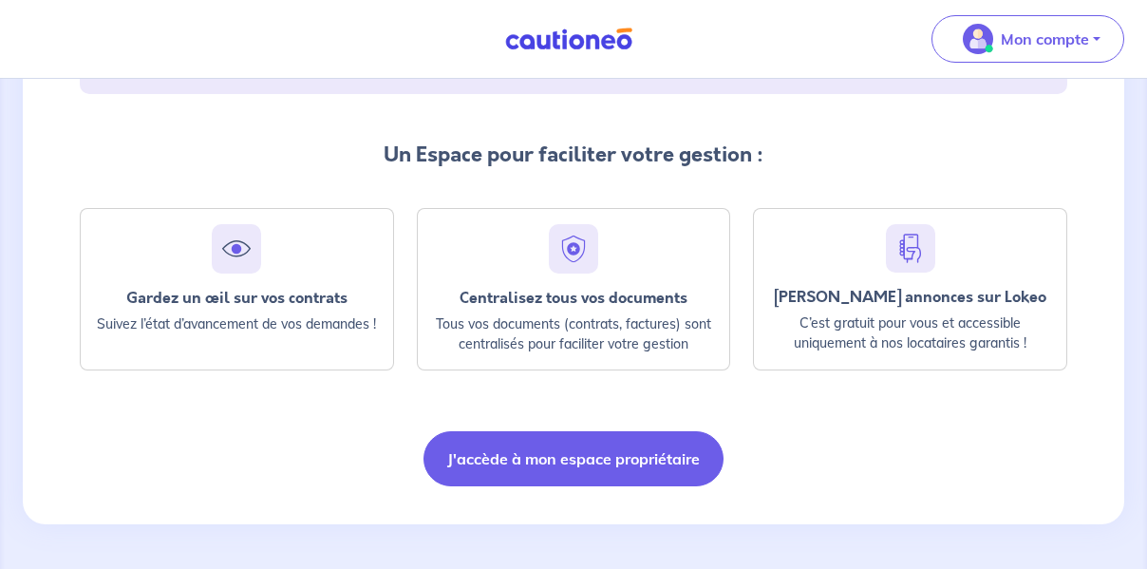
scroll to position [419, 0]
